Goal: Complete application form

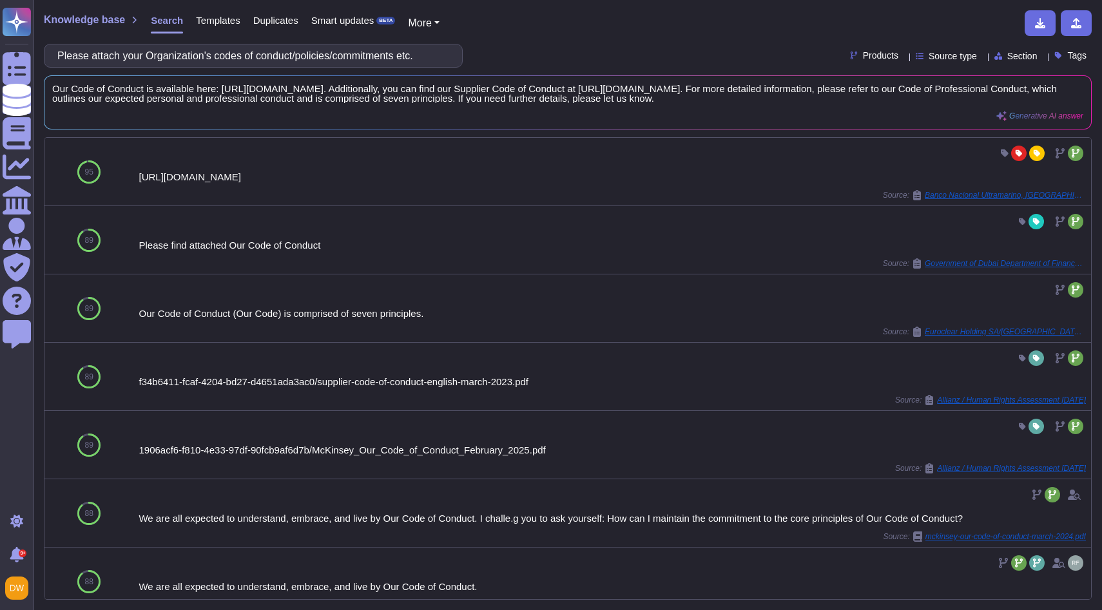
click at [207, 52] on input "Please attach your Organization's codes of conduct/policies/commitments etc." at bounding box center [250, 55] width 398 height 23
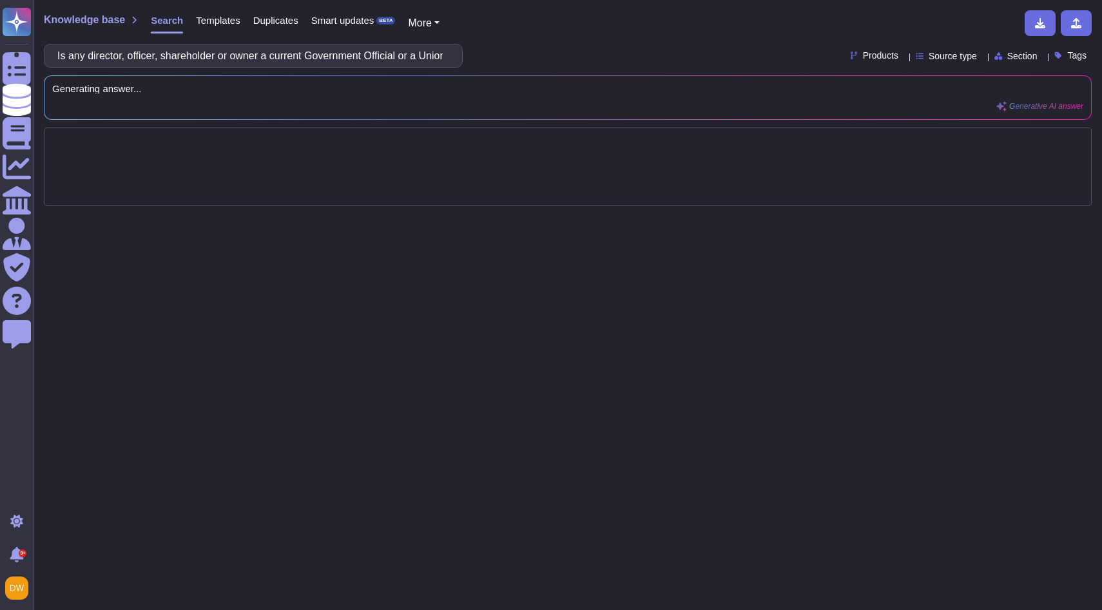
scroll to position [0, 177]
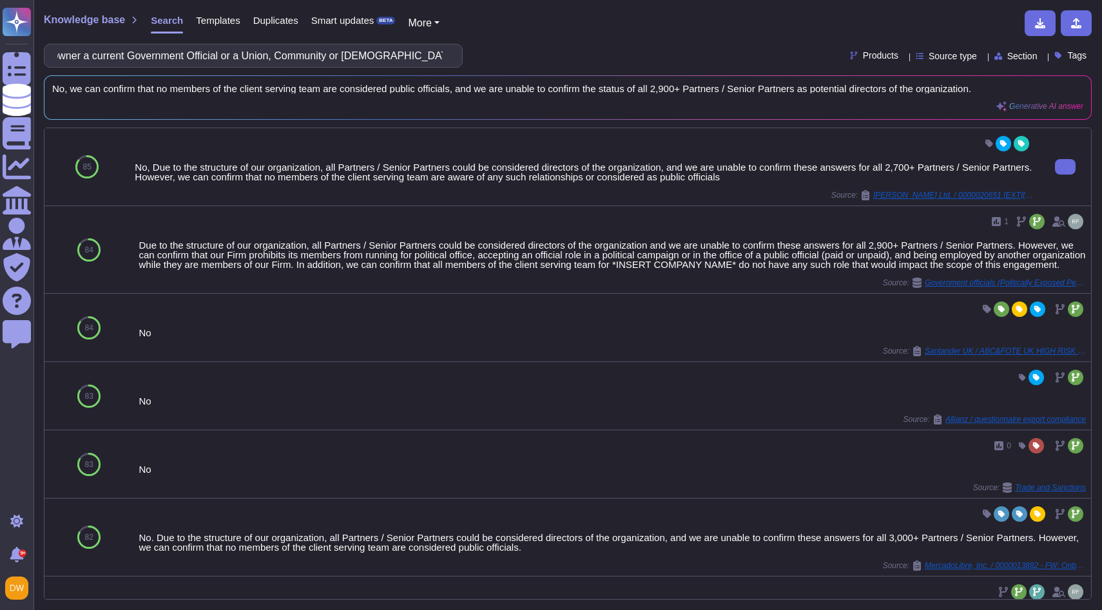
click at [146, 166] on div "No, Due to the structure of our organization, all Partners / Senior Partners co…" at bounding box center [584, 171] width 899 height 19
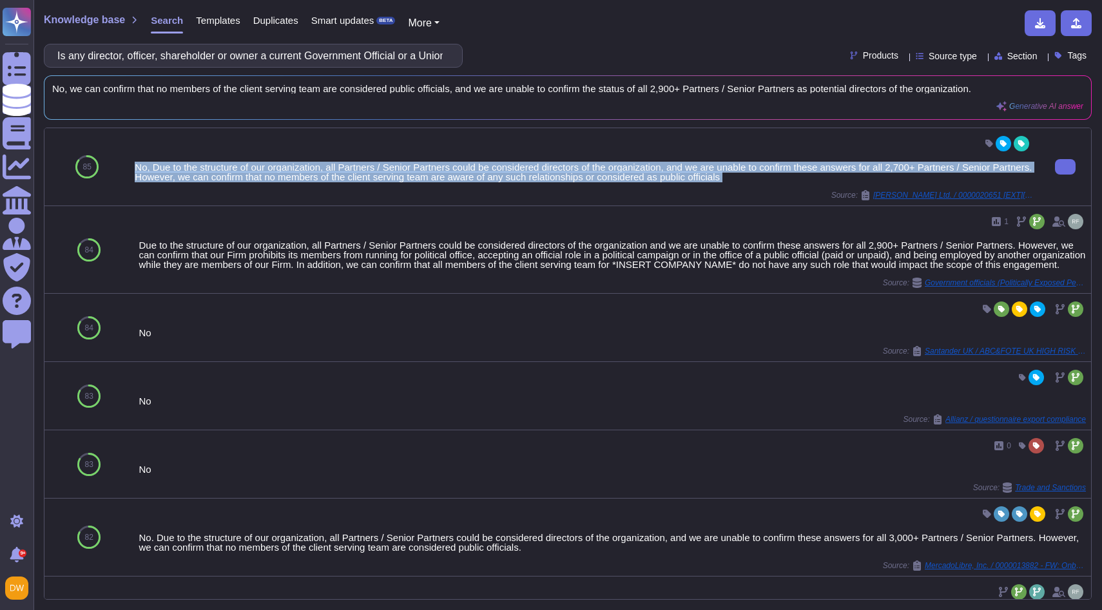
click at [146, 166] on div "No, Due to the structure of our organization, all Partners / Senior Partners co…" at bounding box center [584, 171] width 899 height 19
copy div "No, Due to the structure of our organization, all Partners / Senior Partners co…"
click at [311, 195] on div "Source: [PERSON_NAME] Ltd. / 0000020651 [EXT][PERSON_NAME] Due Diligence Questi…" at bounding box center [584, 195] width 899 height 10
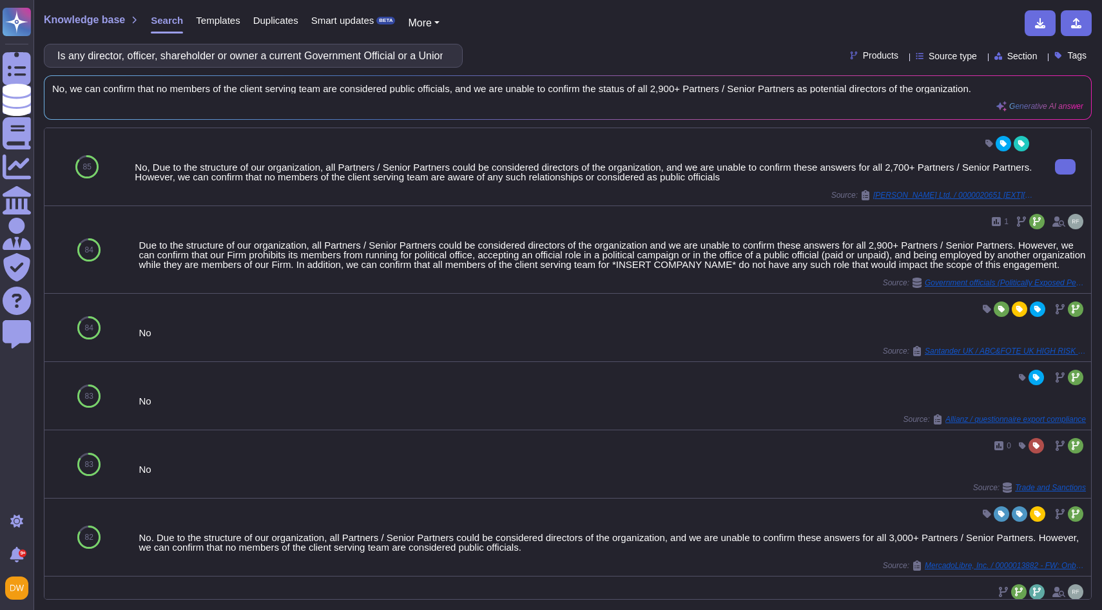
click at [283, 168] on div "No, Due to the structure of our organization, all Partners / Senior Partners co…" at bounding box center [584, 171] width 899 height 19
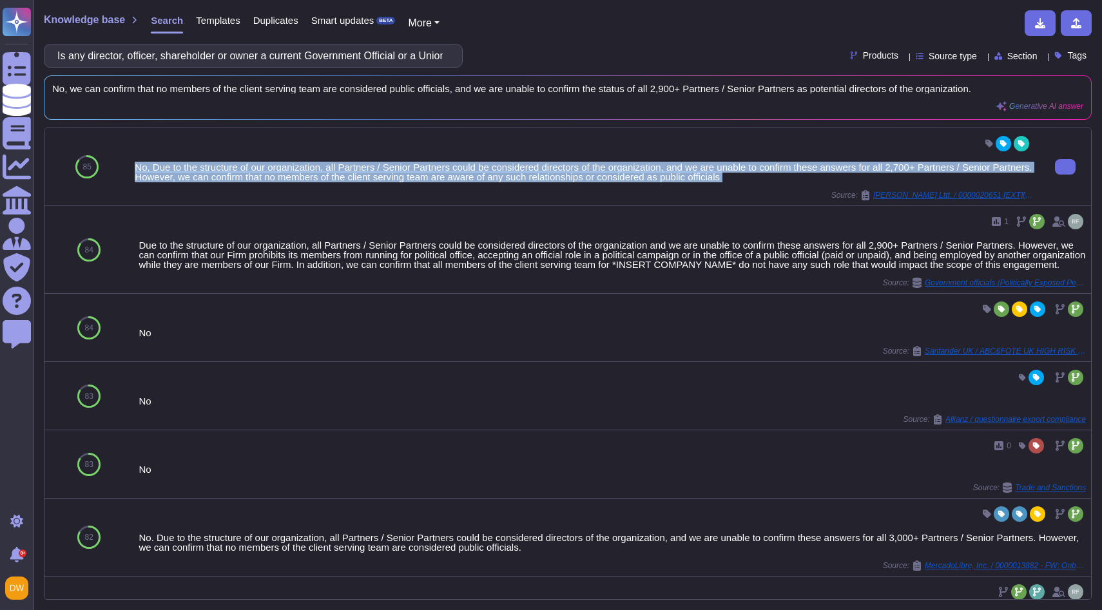
click at [283, 168] on div "No, Due to the structure of our organization, all Partners / Senior Partners co…" at bounding box center [584, 171] width 899 height 19
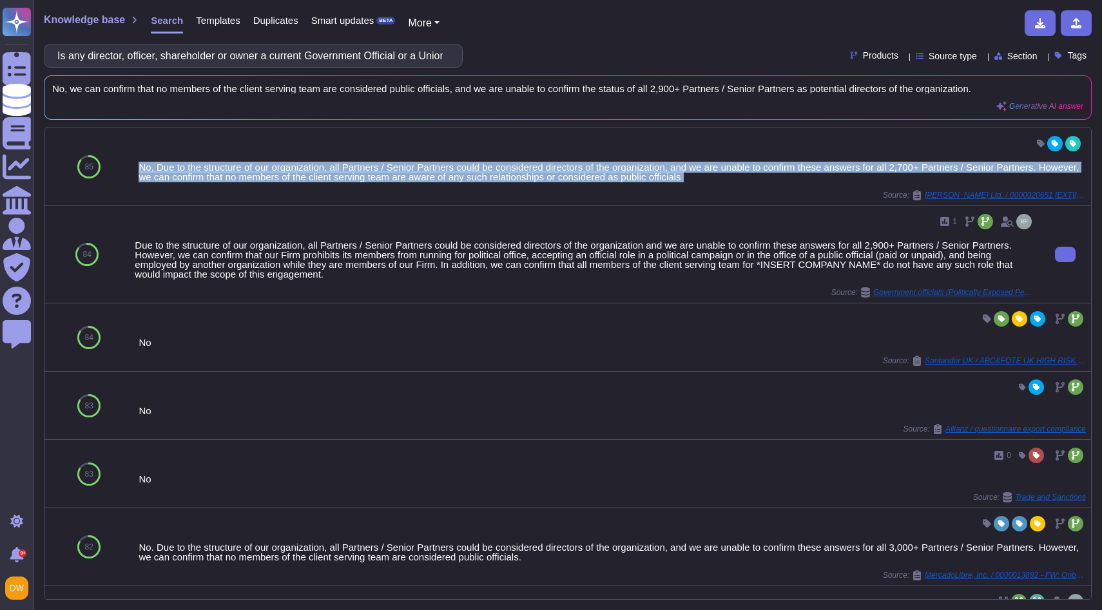
copy div "No, Due to the structure of our organization, all Partners / Senior Partners co…"
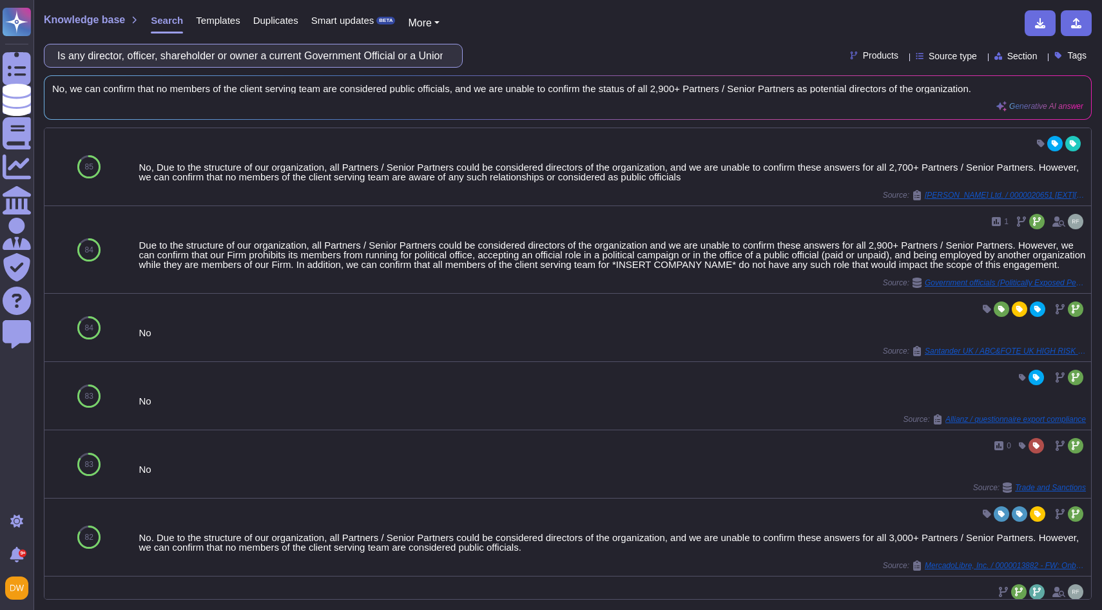
click at [372, 57] on input "Is any director, officer, shareholder or owner a current Government Official or…" at bounding box center [250, 55] width 398 height 23
paste input ", a close relative of a current Govemment Official or a Union Community or [DEM…"
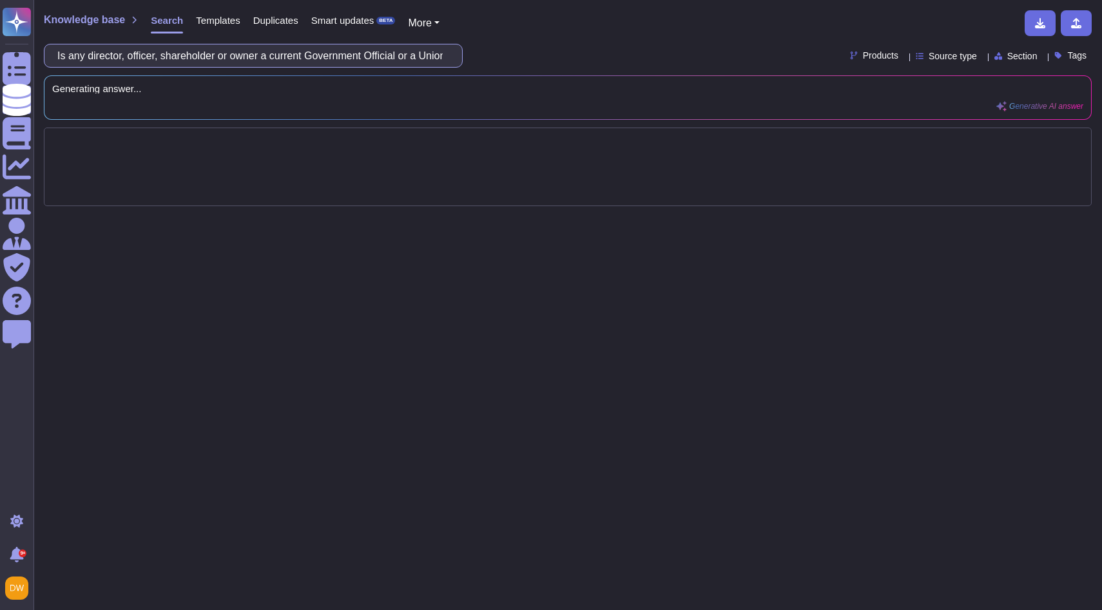
scroll to position [0, 265]
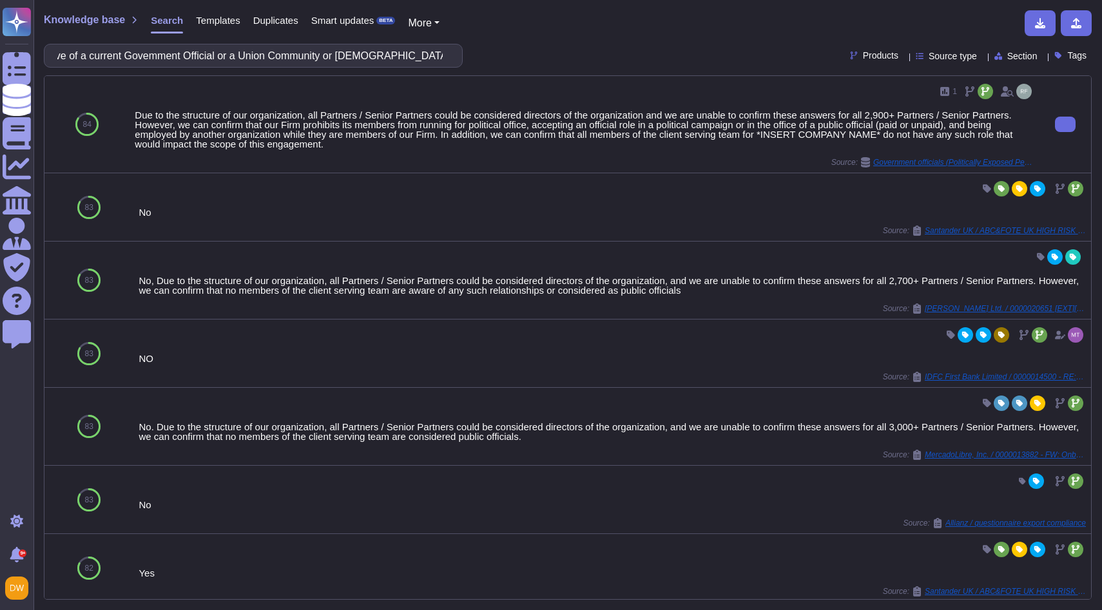
type input "Is any director, officer, shareholder or owner, a close relative of a current G…"
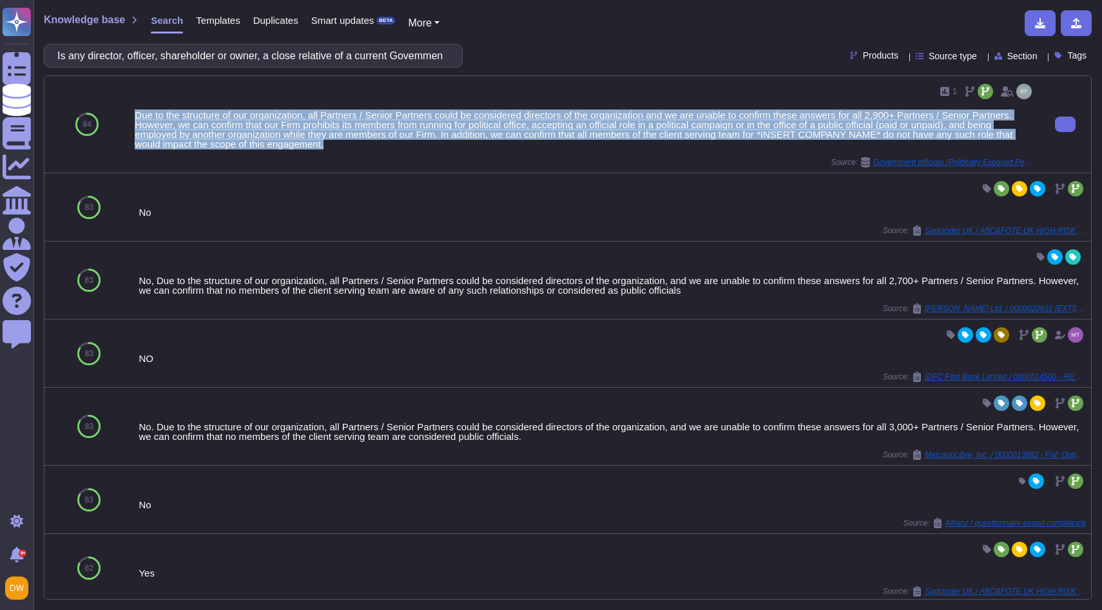
drag, startPoint x: 136, startPoint y: 116, endPoint x: 395, endPoint y: 140, distance: 260.2
click at [395, 140] on div "Due to the structure of our organization, all Partners / Senior Partners could …" at bounding box center [584, 129] width 899 height 39
copy div "Due to the structure of our organization, all Partners / Senior Partners could …"
